Goal: Navigation & Orientation: Find specific page/section

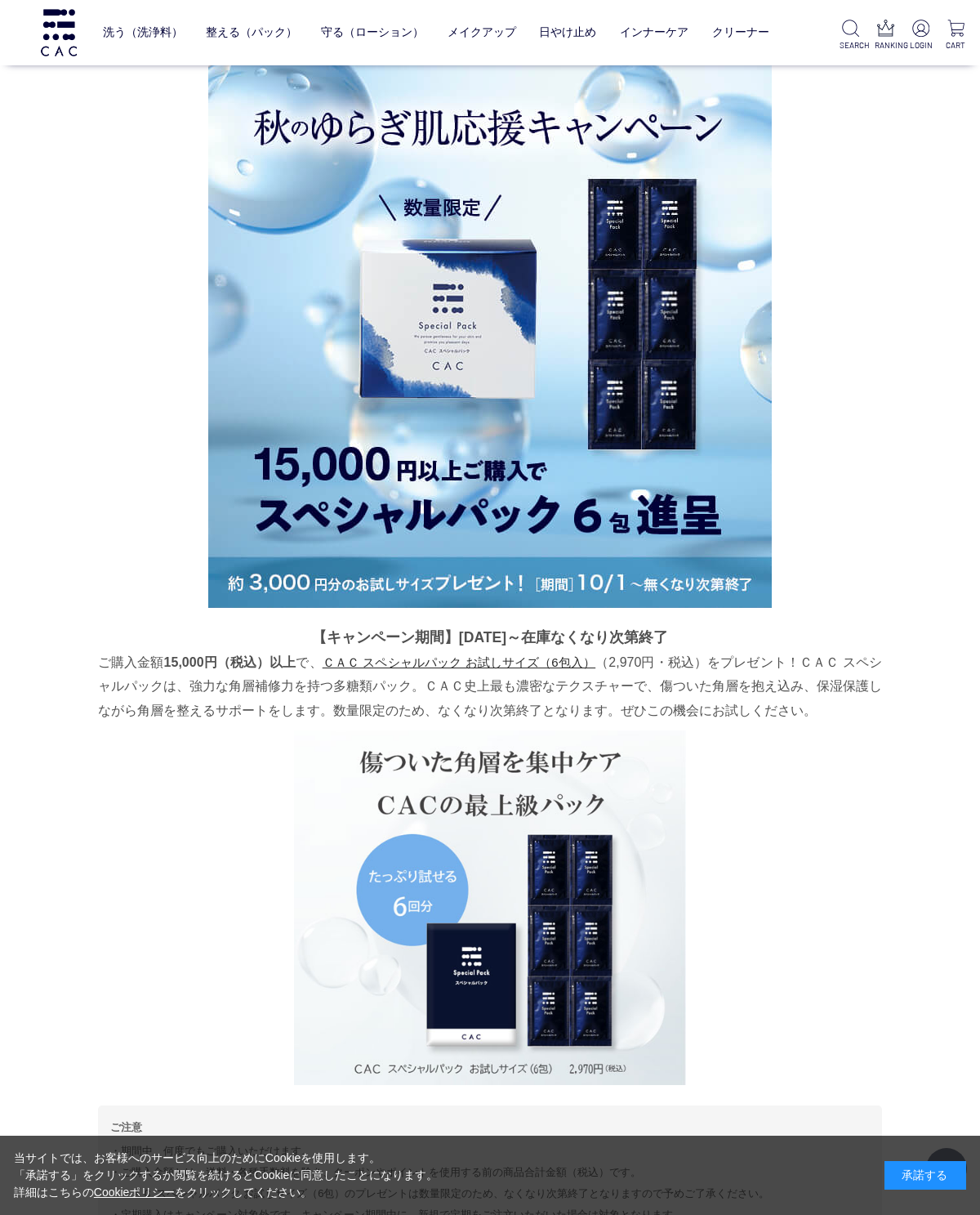
click at [164, 42] on link "洗う（洗浄料）" at bounding box center [143, 32] width 80 height 39
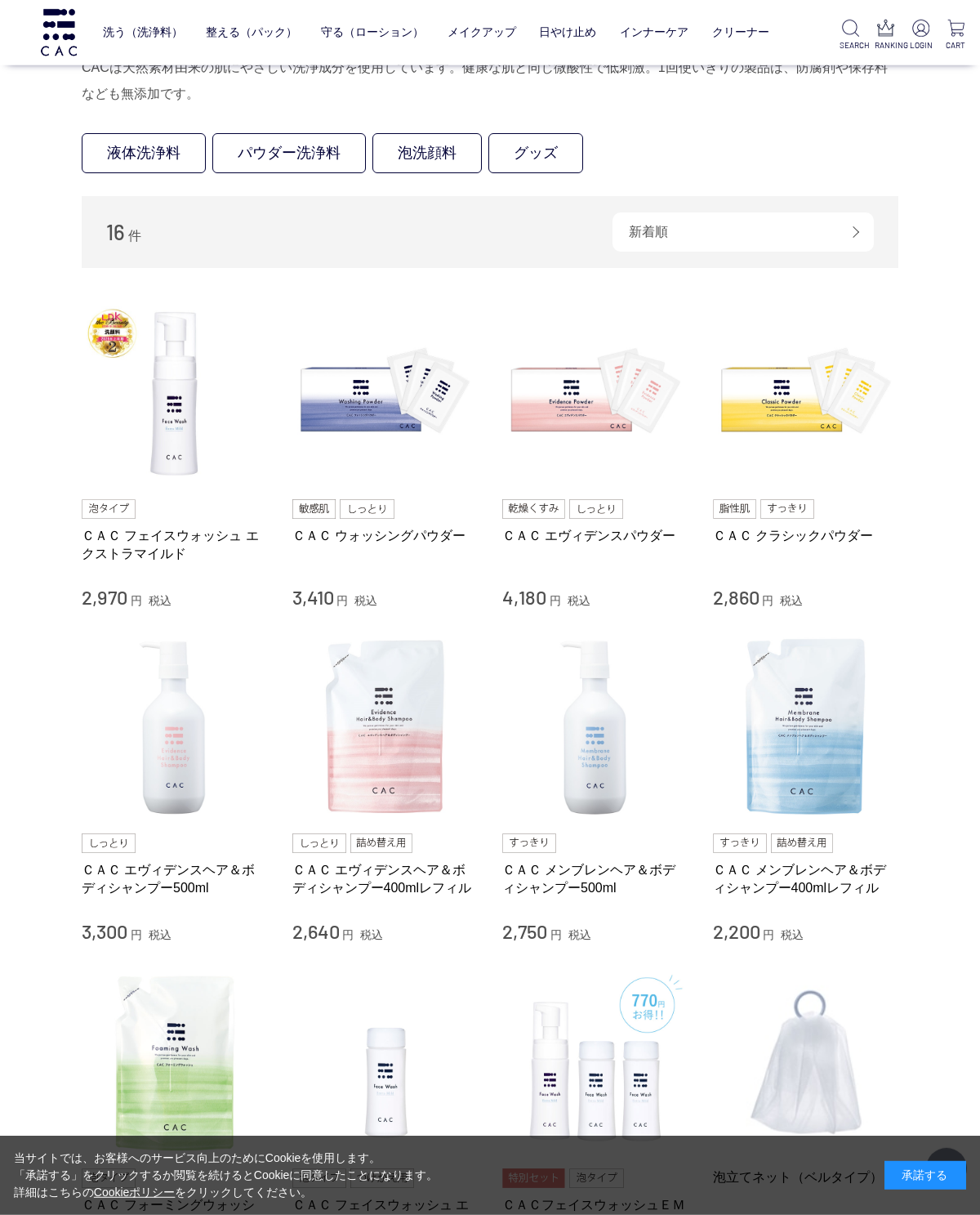
scroll to position [129, 0]
click at [267, 35] on link "整える（パック）" at bounding box center [252, 32] width 92 height 39
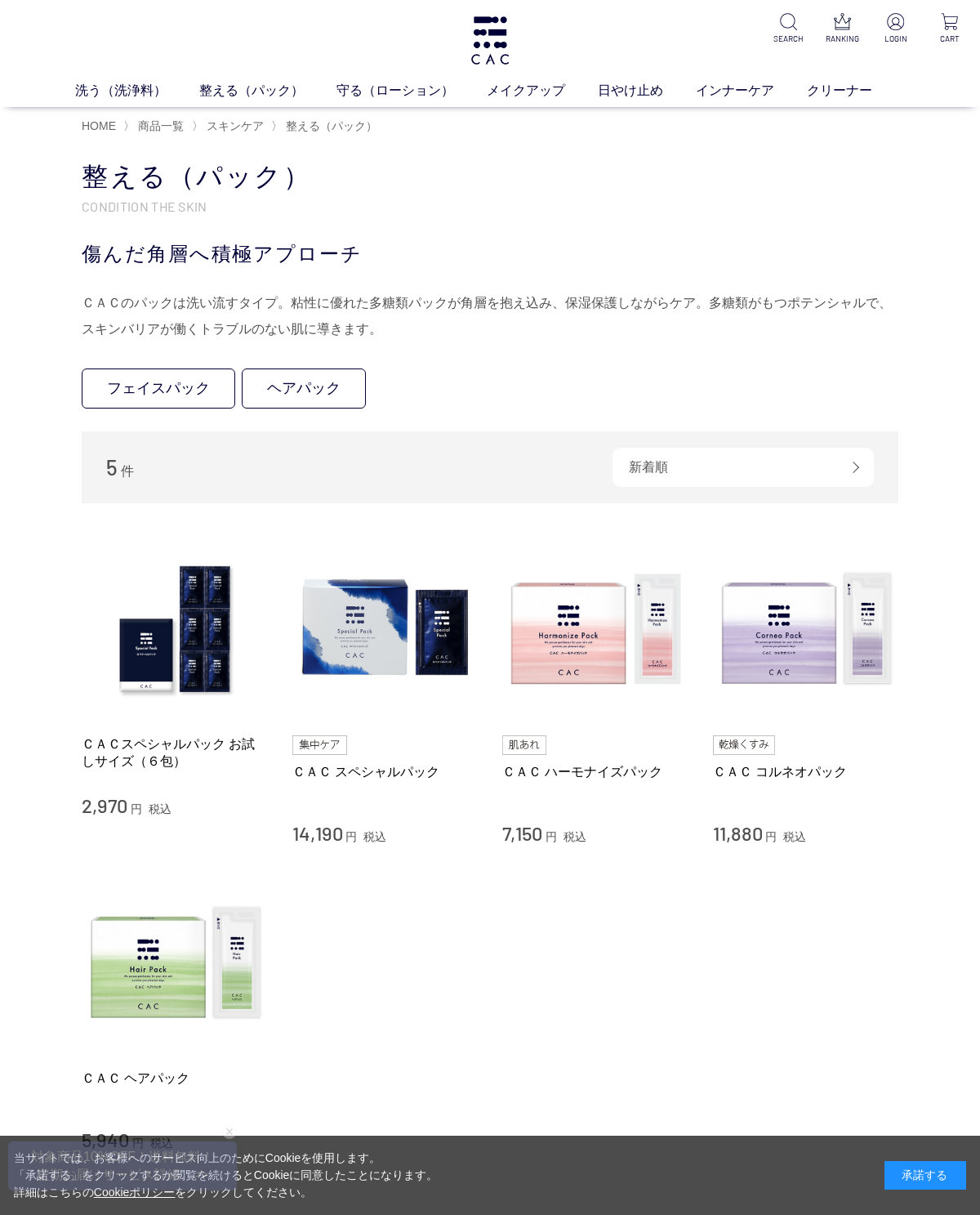
click at [488, 96] on link "メイクアップ" at bounding box center [541, 91] width 111 height 20
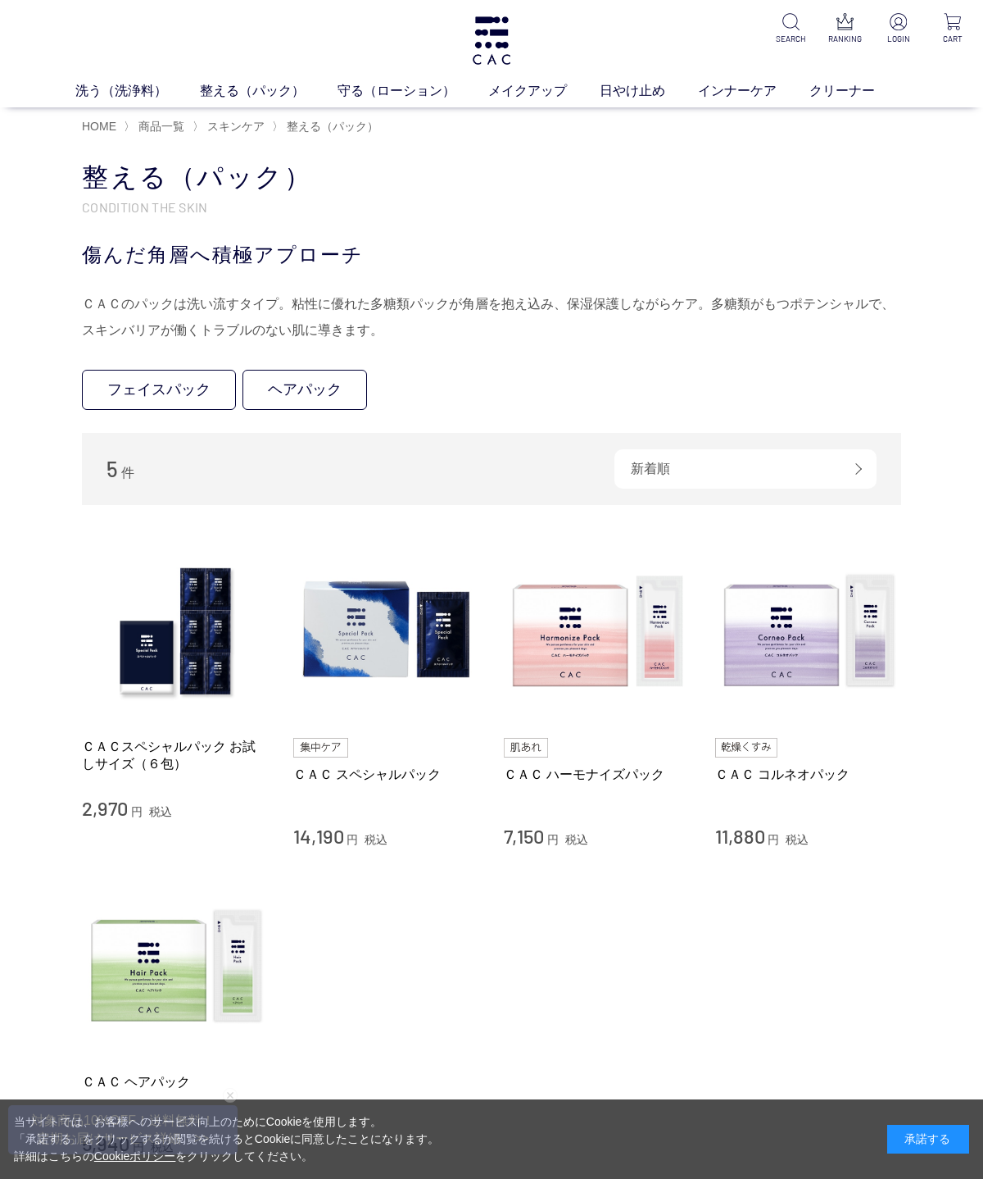
click at [423, 95] on link "守る（ローション）" at bounding box center [413, 91] width 151 height 20
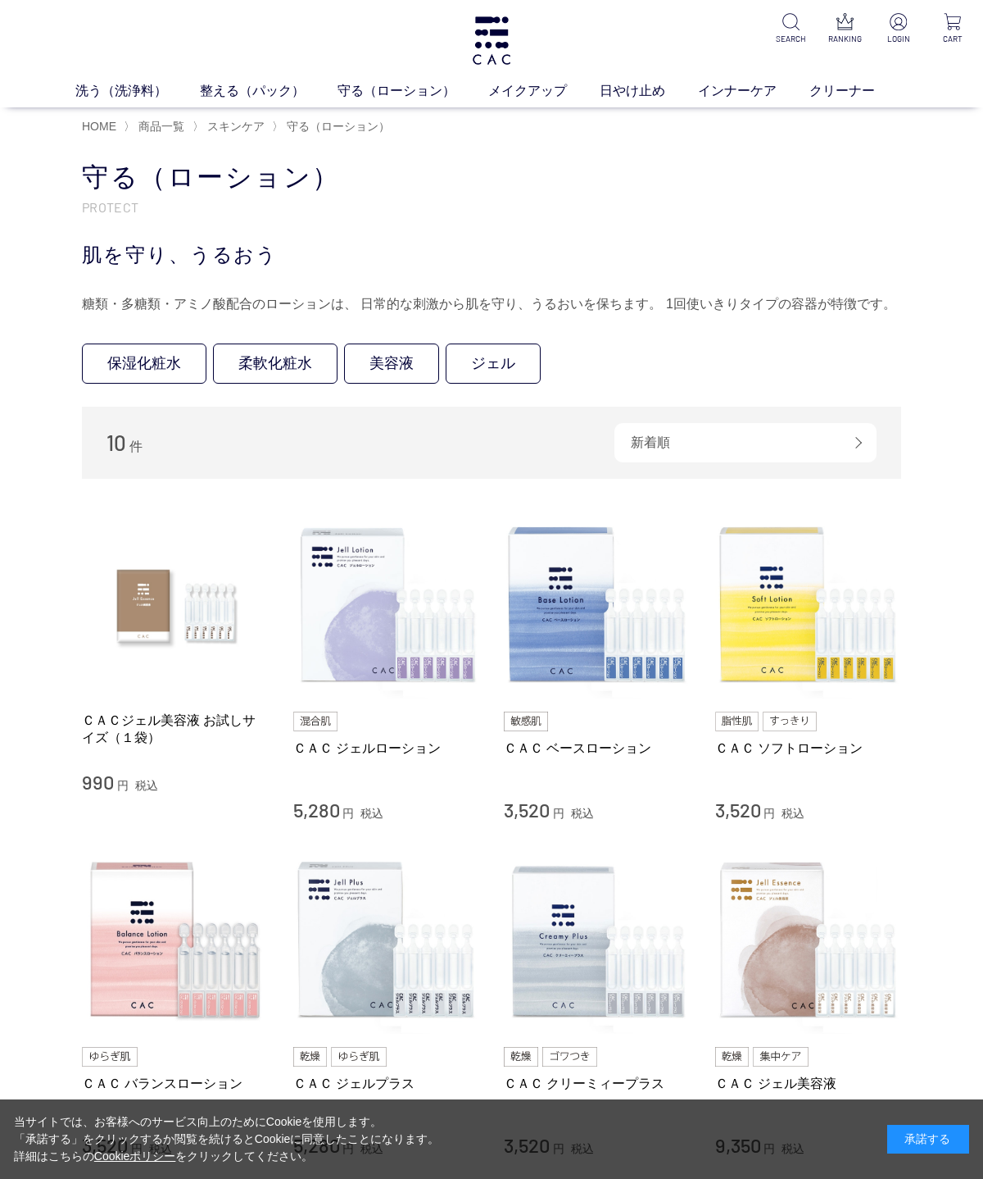
click at [444, 124] on link "アイ" at bounding box center [437, 121] width 23 height 13
